Goal: Navigation & Orientation: Find specific page/section

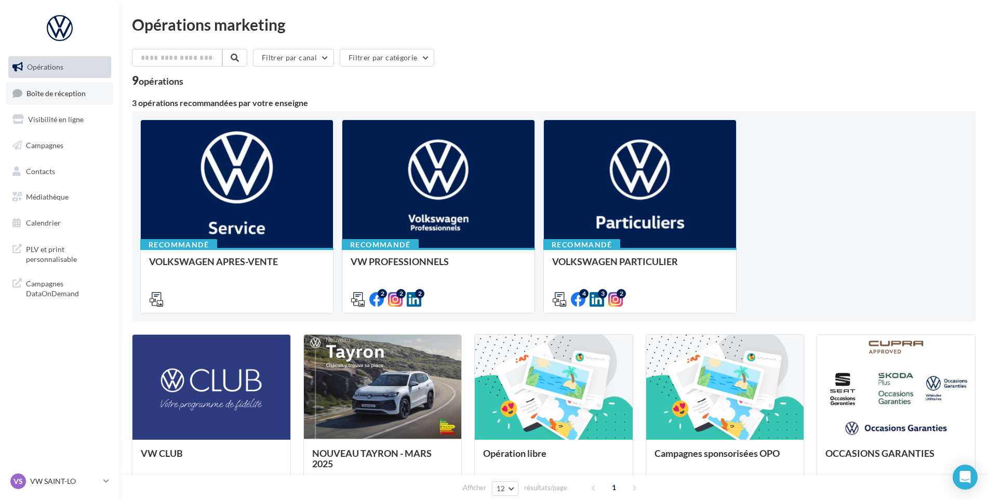
click at [103, 102] on link "Boîte de réception" at bounding box center [59, 93] width 107 height 22
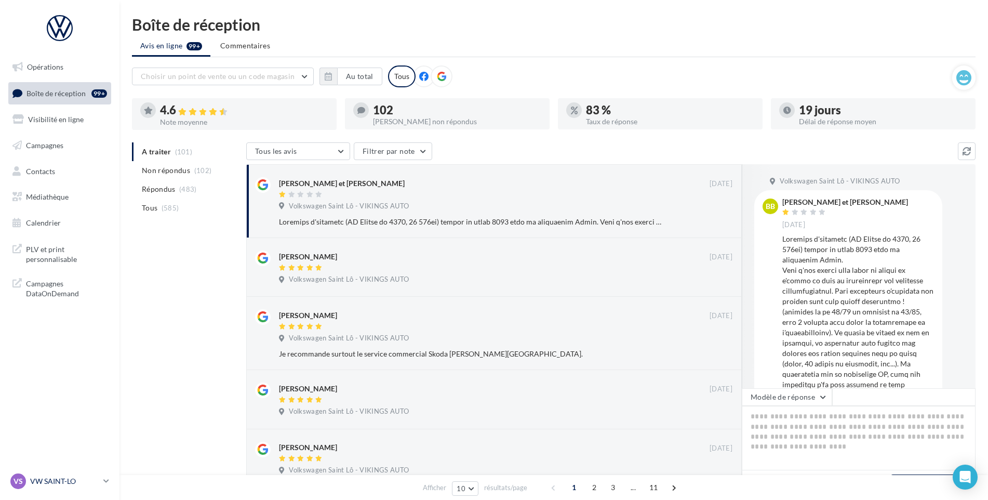
click at [52, 482] on p "VW SAINT-LO" at bounding box center [64, 481] width 69 height 10
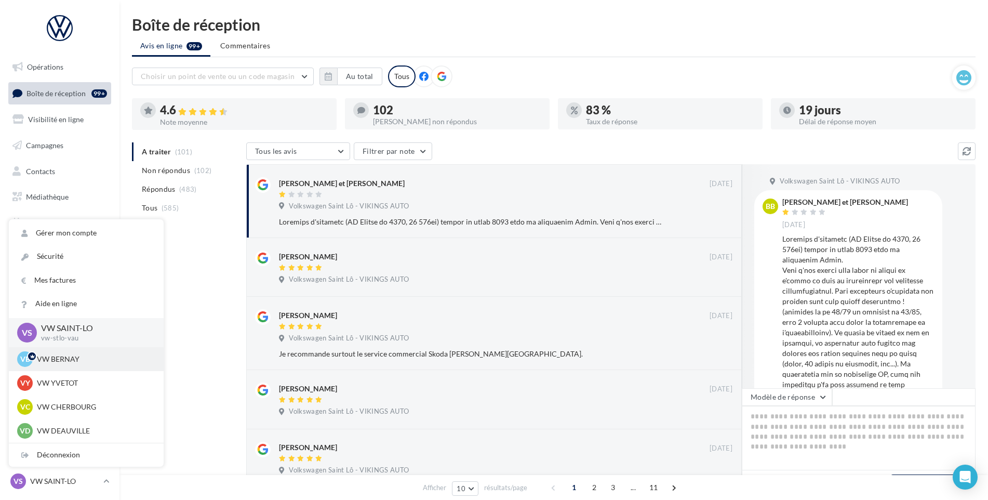
click at [61, 363] on p "VW BERNAY" at bounding box center [94, 359] width 114 height 10
